Goal: Task Accomplishment & Management: Manage account settings

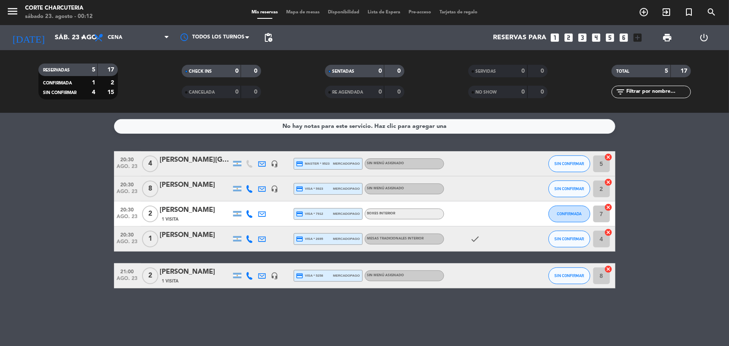
click at [190, 190] on div "[PERSON_NAME]" at bounding box center [195, 185] width 71 height 11
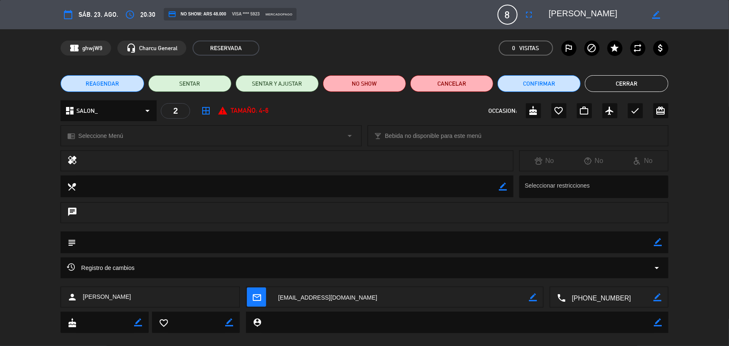
click at [590, 294] on textarea at bounding box center [610, 297] width 88 height 21
click at [643, 83] on button "Cerrar" at bounding box center [626, 83] width 83 height 17
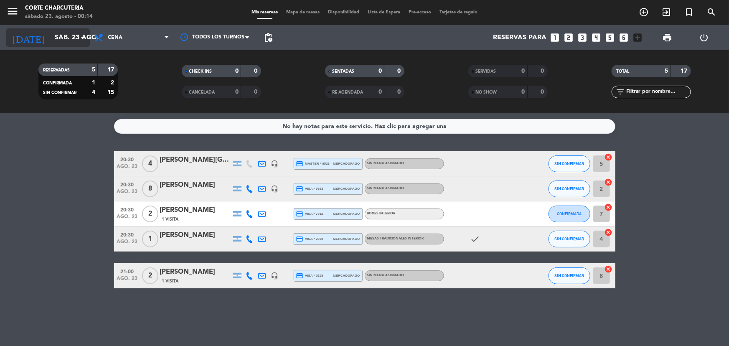
click at [65, 44] on input "sáb. 23 ago." at bounding box center [95, 38] width 88 height 16
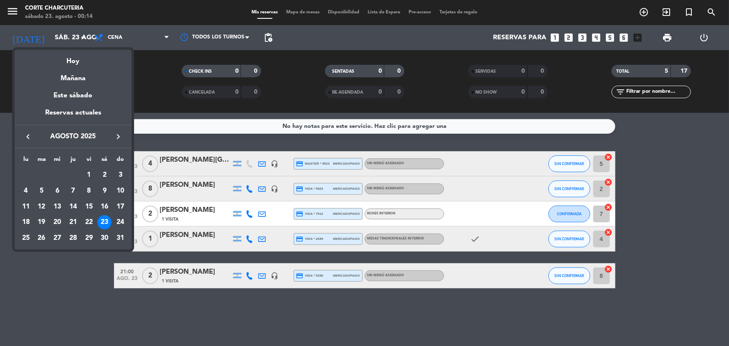
click at [130, 38] on div at bounding box center [364, 173] width 729 height 346
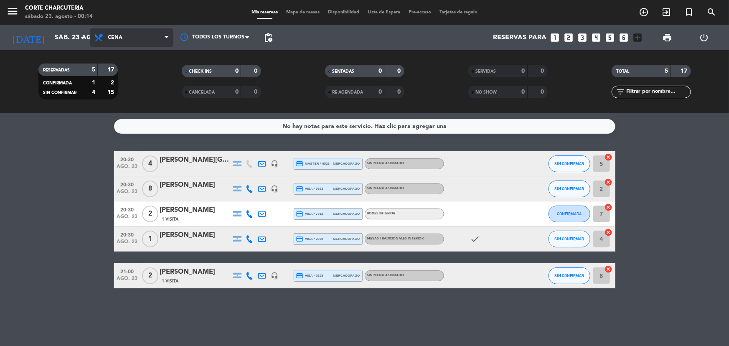
click at [128, 36] on span "Cena" at bounding box center [132, 37] width 84 height 18
click at [140, 72] on div "menu Corte Charcuteria [DATE] 23. agosto - 00:14 Mis reservas Mapa de mesas Dis…" at bounding box center [364, 56] width 729 height 113
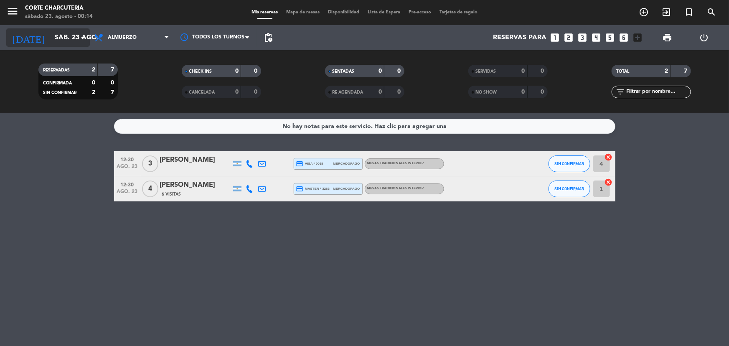
click at [69, 36] on input "sáb. 23 ago." at bounding box center [95, 38] width 88 height 16
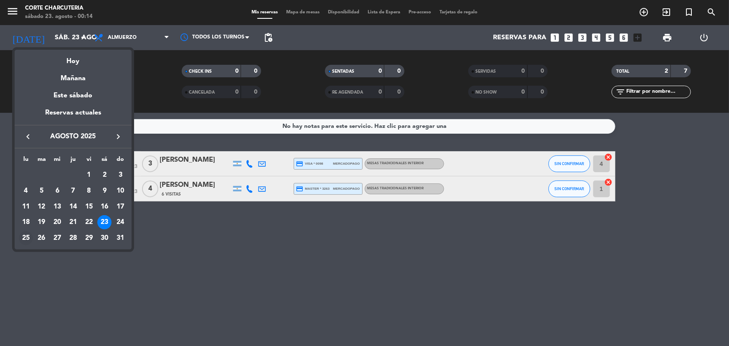
click at [27, 240] on div "25" at bounding box center [26, 238] width 14 height 14
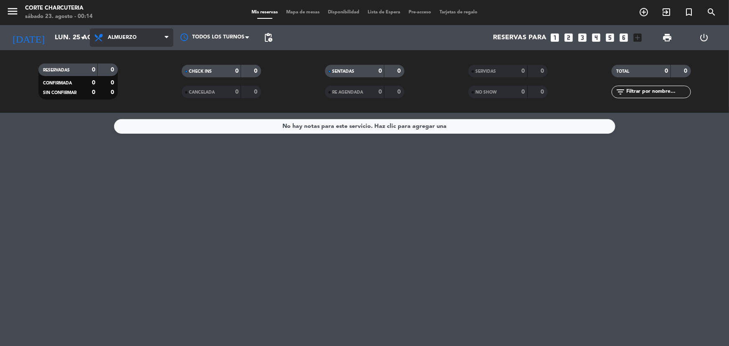
drag, startPoint x: 146, startPoint y: 34, endPoint x: 146, endPoint y: 53, distance: 18.8
click at [146, 35] on span "Almuerzo" at bounding box center [132, 37] width 84 height 18
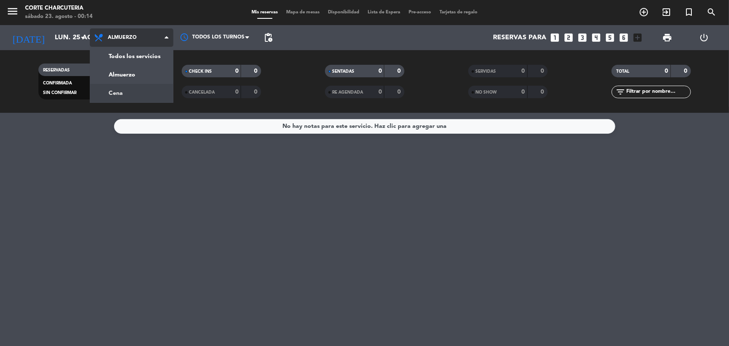
click at [132, 90] on div "menu Corte Charcuteria [DATE] 23. agosto - 00:14 Mis reservas Mapa de mesas Dis…" at bounding box center [364, 56] width 729 height 113
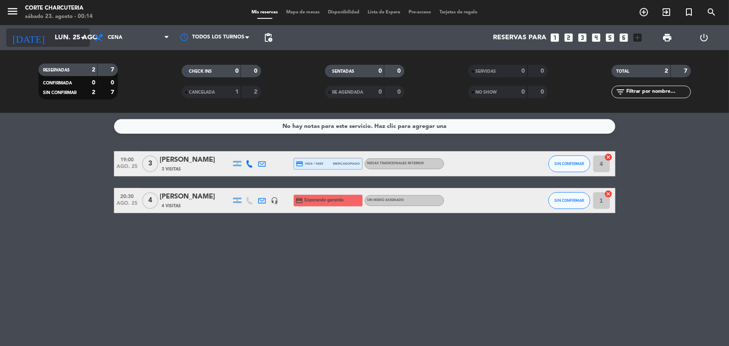
click at [66, 41] on input "lun. 25 ago." at bounding box center [95, 38] width 88 height 16
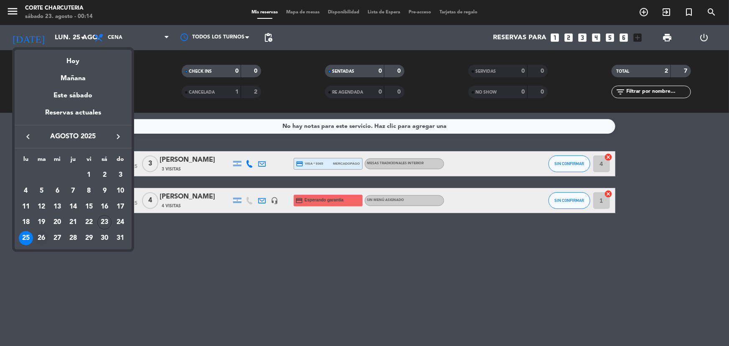
click at [38, 235] on div "26" at bounding box center [42, 238] width 14 height 14
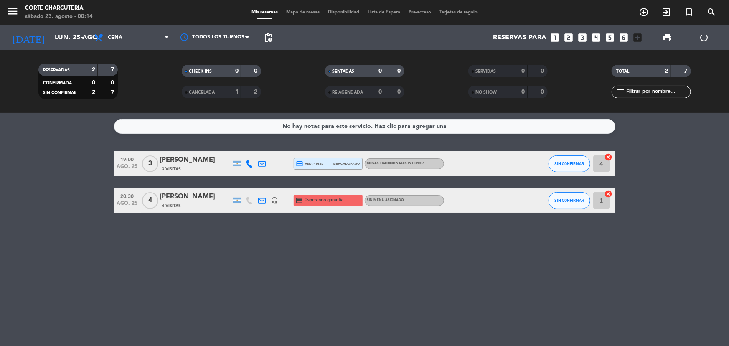
type input "[DATE]"
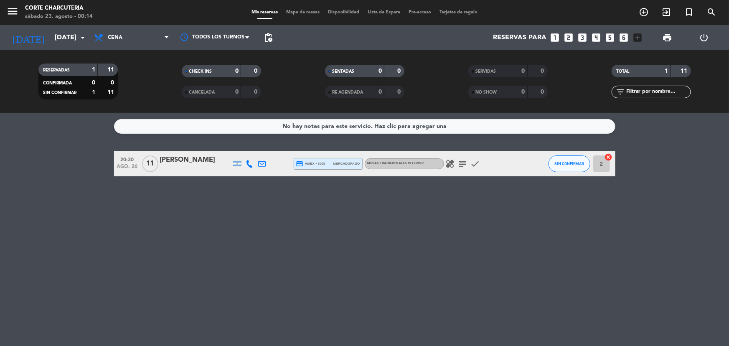
click at [452, 166] on icon "healing" at bounding box center [450, 164] width 10 height 10
click at [462, 164] on icon "subject" at bounding box center [463, 164] width 10 height 10
click at [472, 163] on icon "check" at bounding box center [475, 164] width 10 height 10
click at [474, 163] on icon "check" at bounding box center [475, 164] width 10 height 10
